Goal: Find specific page/section: Find specific page/section

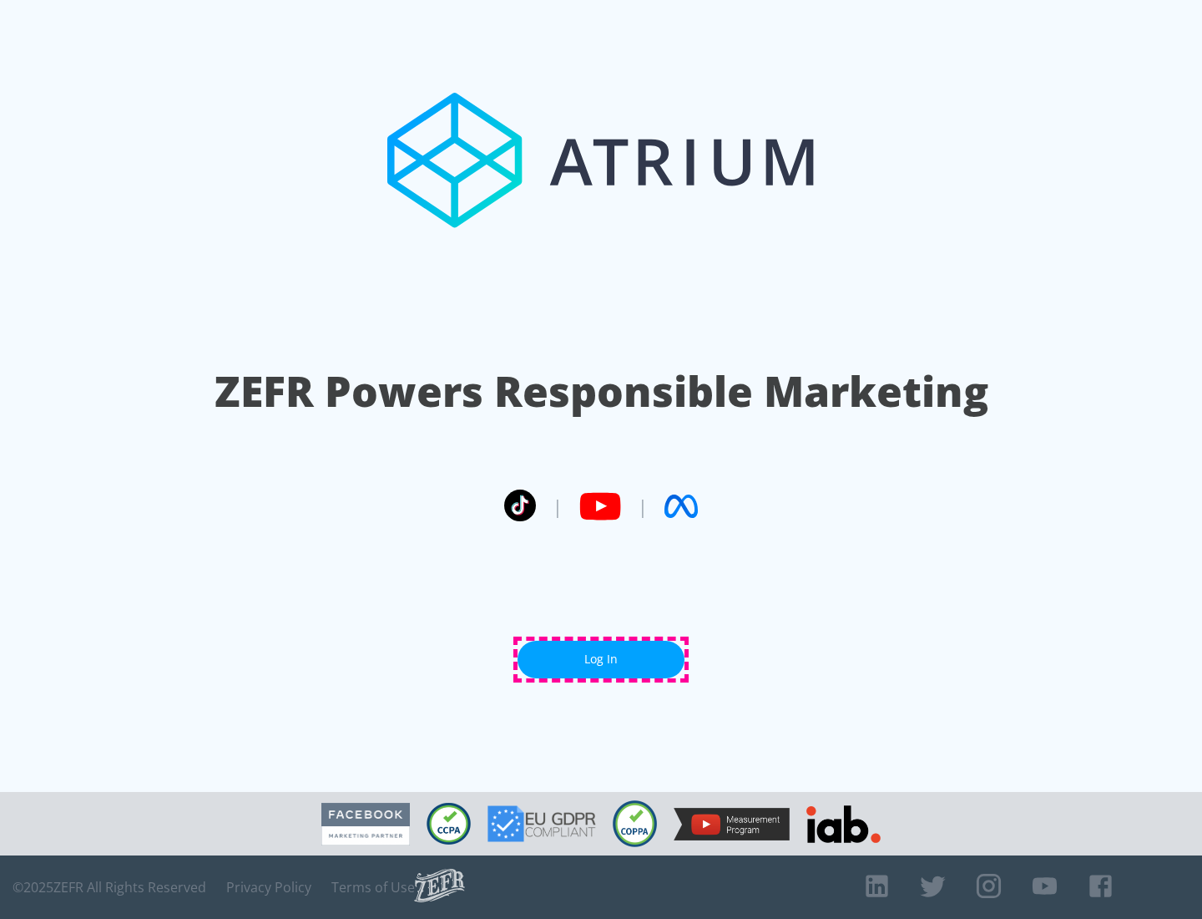
click at [601, 659] on link "Log In" at bounding box center [601, 659] width 167 height 38
